Goal: Transaction & Acquisition: Purchase product/service

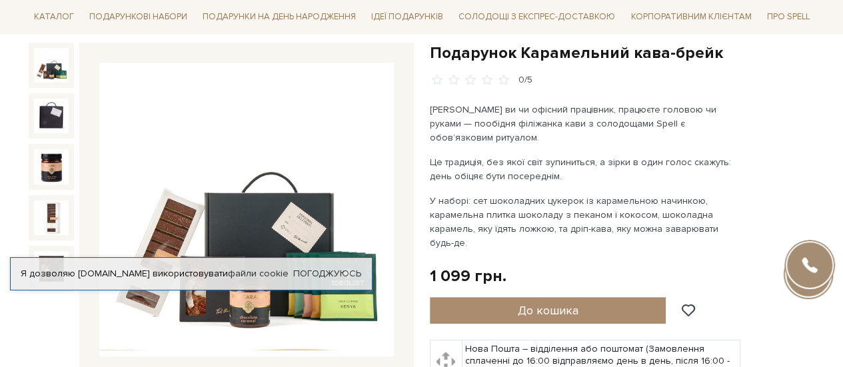
drag, startPoint x: 264, startPoint y: 0, endPoint x: 720, endPoint y: 111, distance: 469.2
click at [720, 111] on p "Фрилансер ви чи офісний працівник, працюєте головою чи руками — пообідня філіжа…" at bounding box center [586, 124] width 313 height 42
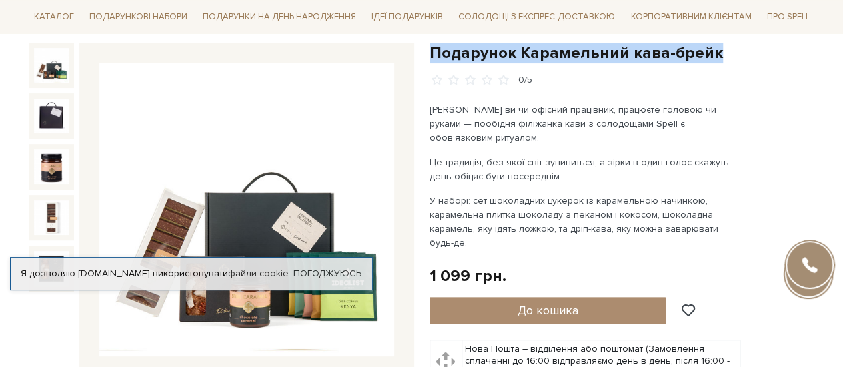
drag, startPoint x: 431, startPoint y: 50, endPoint x: 708, endPoint y: 47, distance: 277.3
click at [708, 47] on h1 "Подарунок Карамельний кава-брейк" at bounding box center [622, 53] width 385 height 21
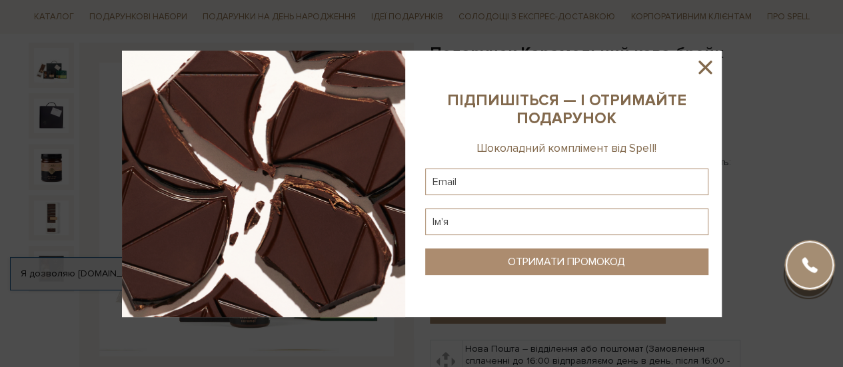
drag, startPoint x: 661, startPoint y: 57, endPoint x: 710, endPoint y: 70, distance: 50.9
click at [710, 70] on icon at bounding box center [705, 67] width 23 height 23
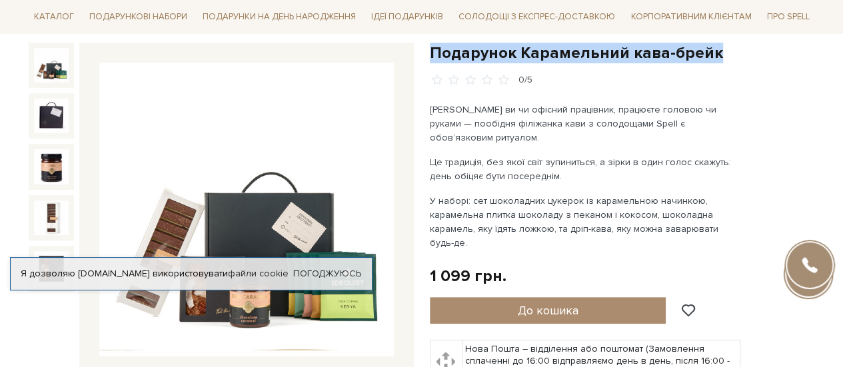
drag, startPoint x: 430, startPoint y: 52, endPoint x: 717, endPoint y: 49, distance: 287.3
click at [717, 49] on h1 "Подарунок Карамельний кава-брейк" at bounding box center [622, 53] width 385 height 21
copy h1 "Подарунок Карамельний кава-брейк"
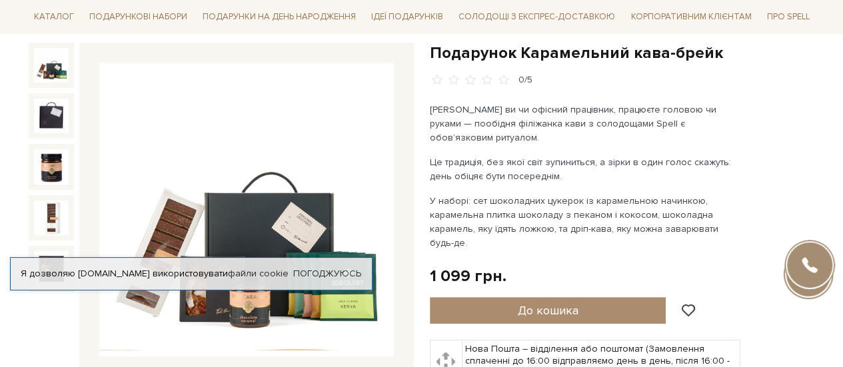
click at [516, 217] on p "У наборі: сет шоколадних цукерок із карамельною начинкою, карамельна плитка шок…" at bounding box center [586, 222] width 313 height 56
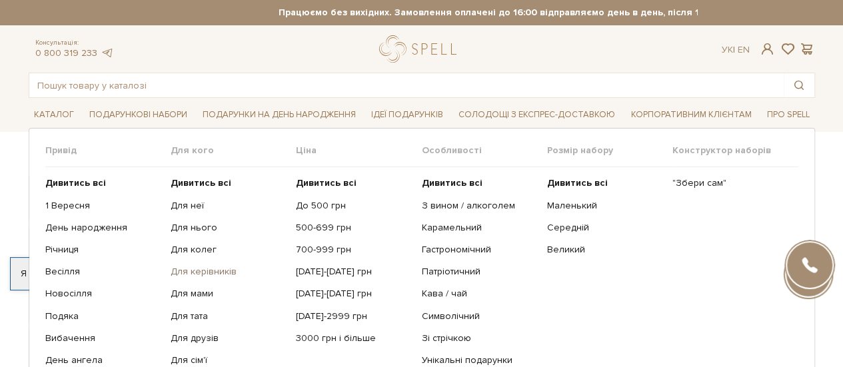
click at [198, 271] on link "Для керівників" at bounding box center [228, 272] width 115 height 12
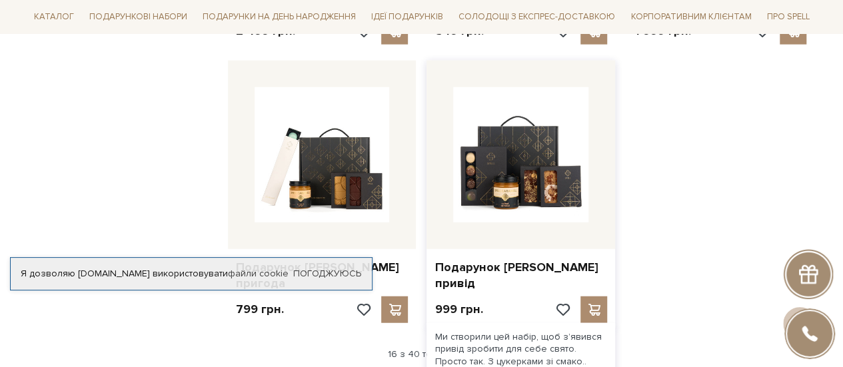
scroll to position [1599, 0]
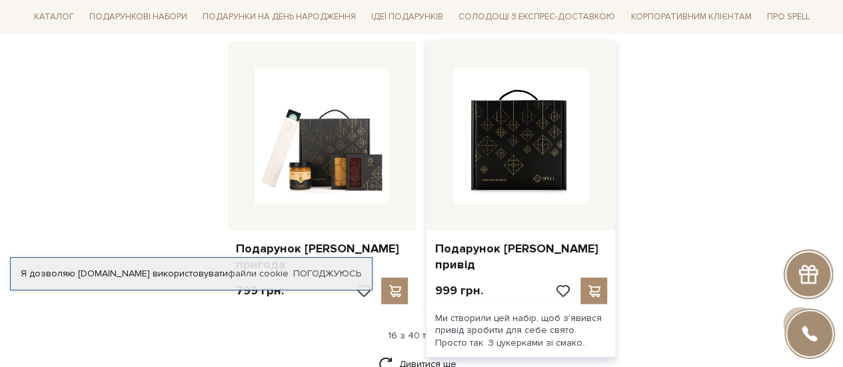
drag, startPoint x: 493, startPoint y: 137, endPoint x: 464, endPoint y: 143, distance: 30.1
click at [464, 143] on img at bounding box center [520, 136] width 135 height 135
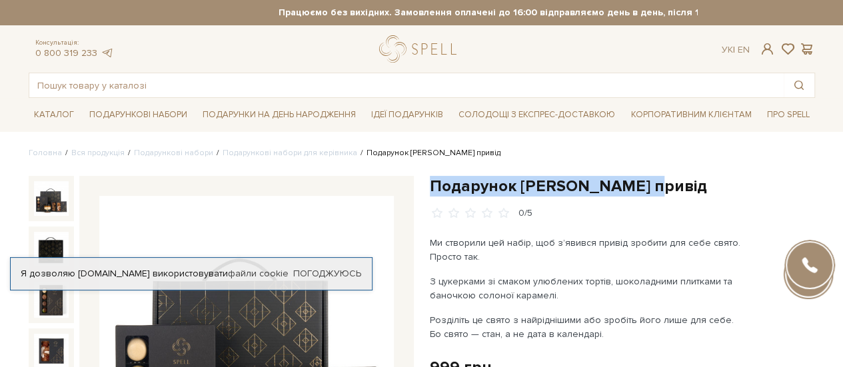
drag, startPoint x: 431, startPoint y: 181, endPoint x: 661, endPoint y: 183, distance: 230.6
click at [661, 183] on h1 "Подарунок [PERSON_NAME] привід" at bounding box center [622, 186] width 385 height 21
copy h1 "Подарунок [PERSON_NAME] привід"
